Goal: Communication & Community: Ask a question

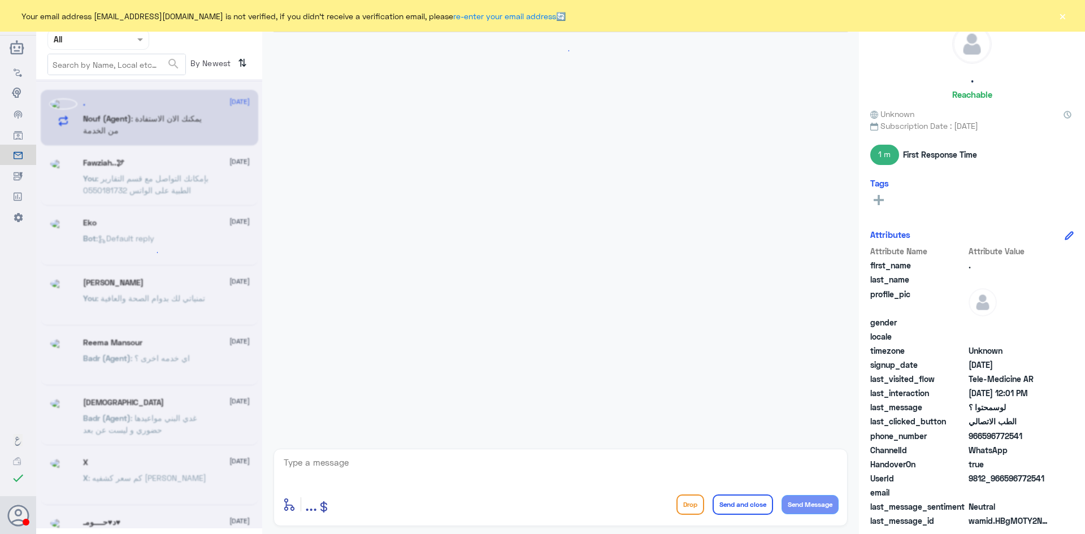
scroll to position [277, 0]
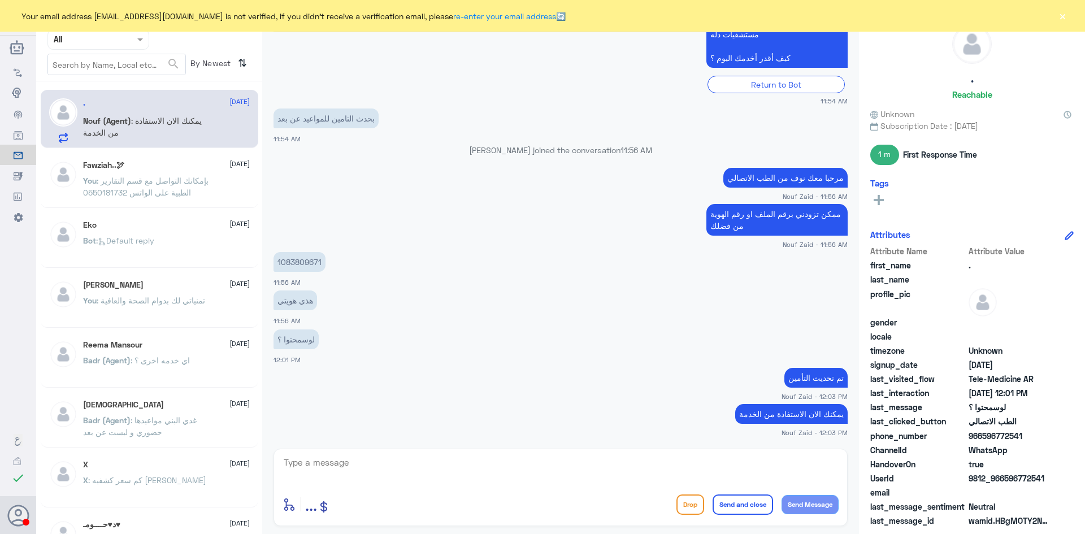
click at [218, 184] on div "You : بإمكانك التواصل مع قسم التقارير الطبية على الواتس 0550181732" at bounding box center [166, 189] width 167 height 25
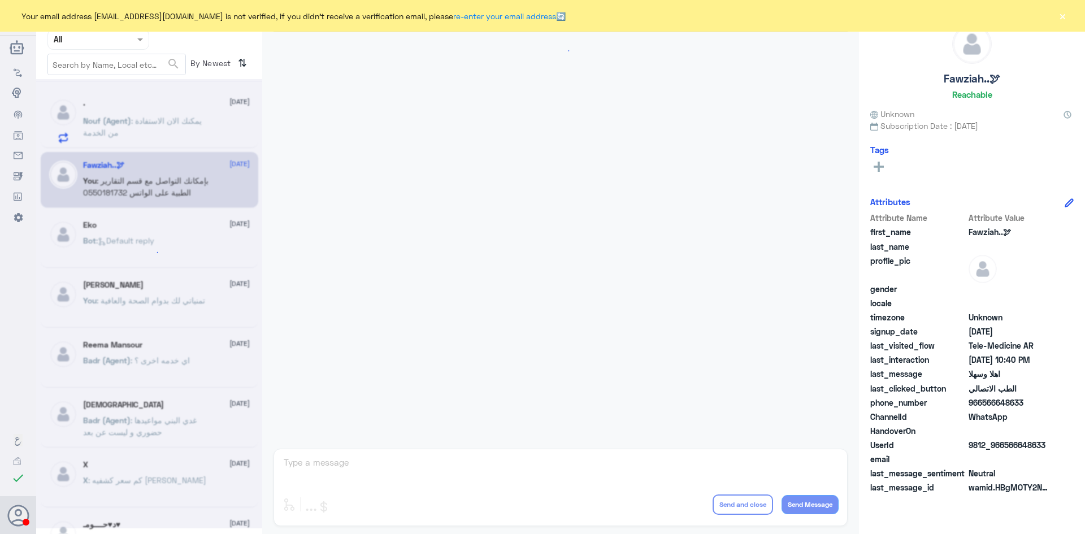
scroll to position [563, 0]
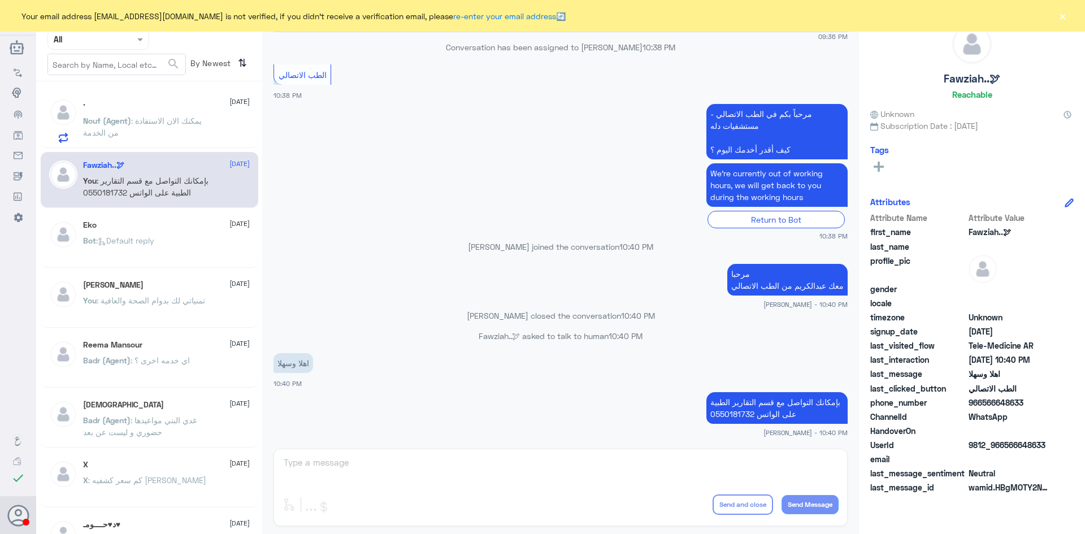
click at [211, 121] on div "Nouf (Agent) : يمكنك الان الاستفادة من الخدمة" at bounding box center [166, 130] width 167 height 25
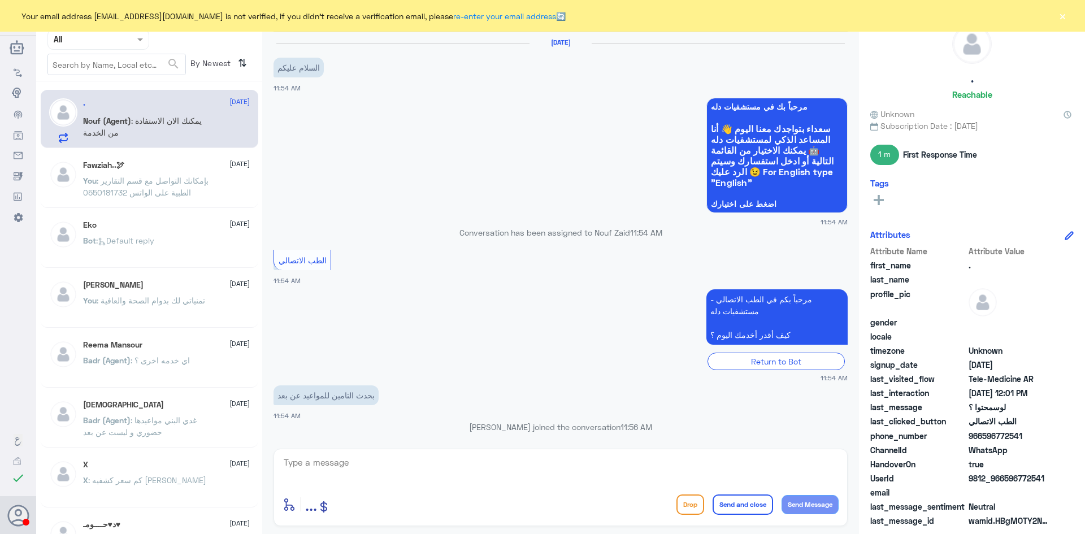
scroll to position [277, 0]
